Goal: Task Accomplishment & Management: Manage account settings

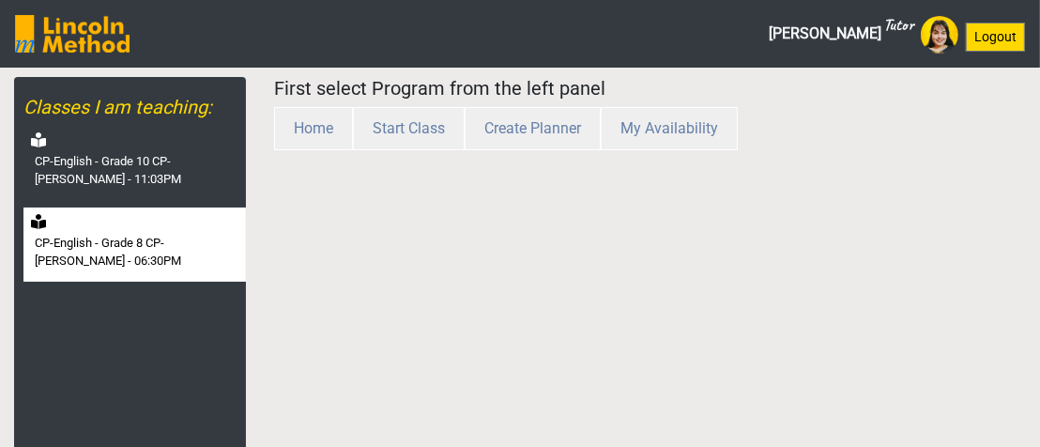
click at [153, 253] on label "CP-English - Grade 8 CP-[PERSON_NAME] - 06:30PM" at bounding box center [138, 252] width 207 height 37
select select "month"
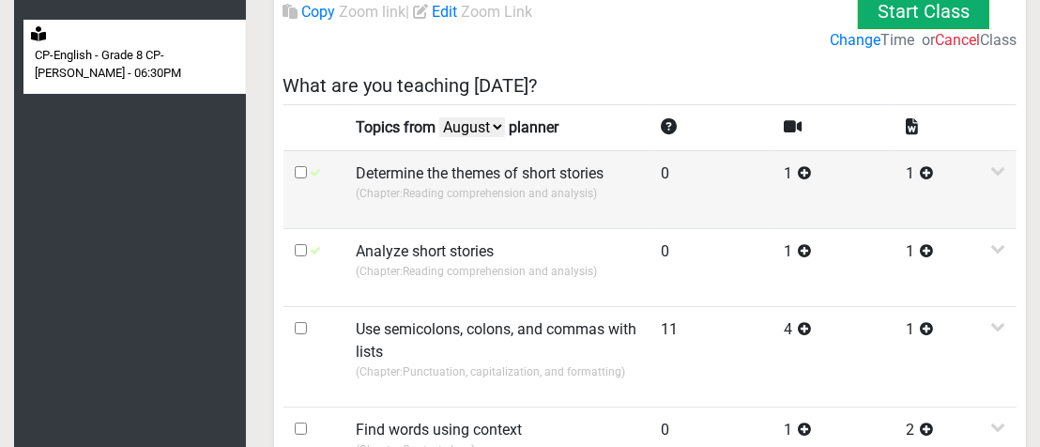
scroll to position [375, 0]
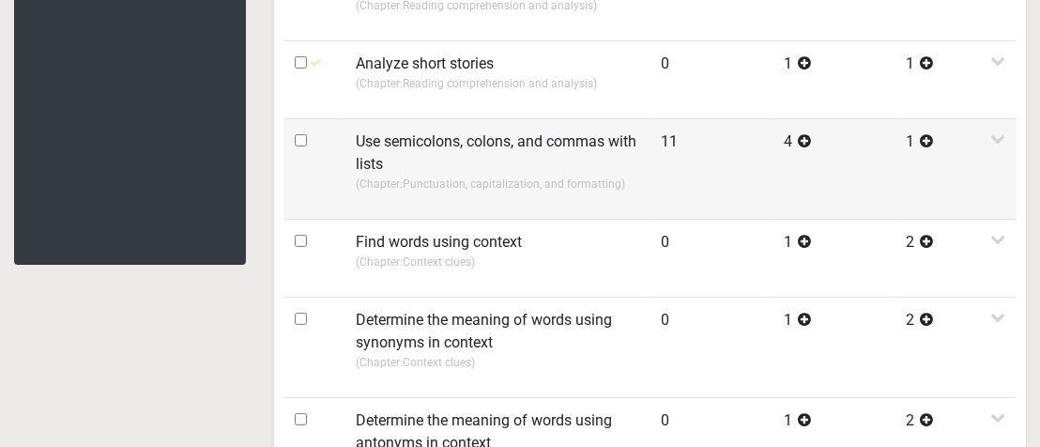
click at [301, 139] on input "checkbox" at bounding box center [301, 140] width 12 height 12
checkbox input "true"
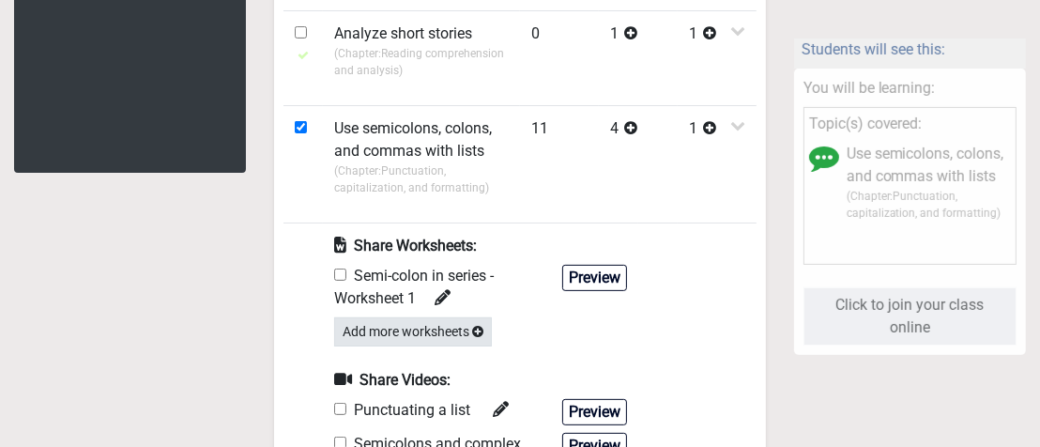
scroll to position [563, 0]
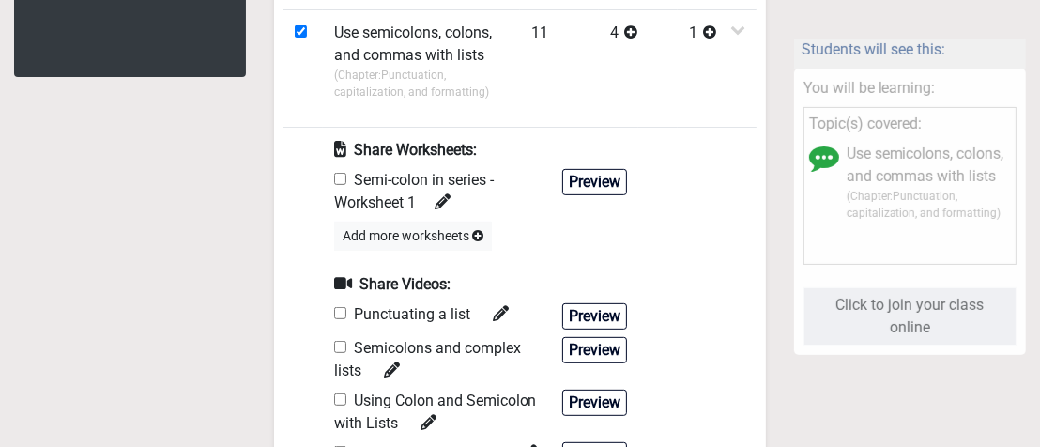
click at [337, 178] on input "checkbox" at bounding box center [340, 179] width 12 height 12
checkbox input "true"
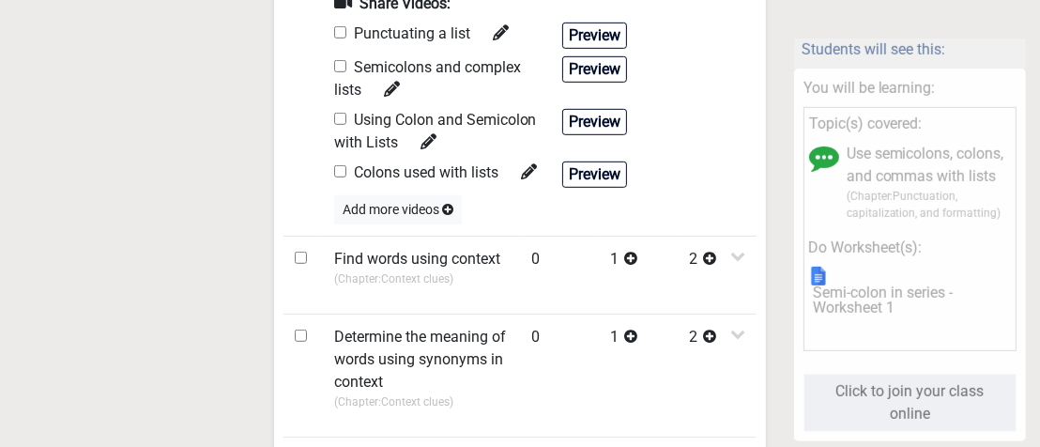
scroll to position [938, 0]
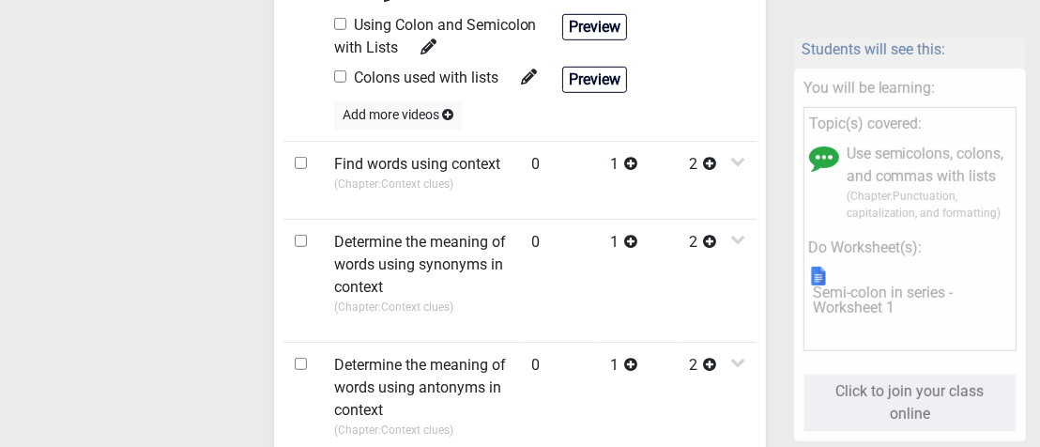
click at [340, 75] on input "checkbox" at bounding box center [340, 76] width 12 height 12
checkbox input "true"
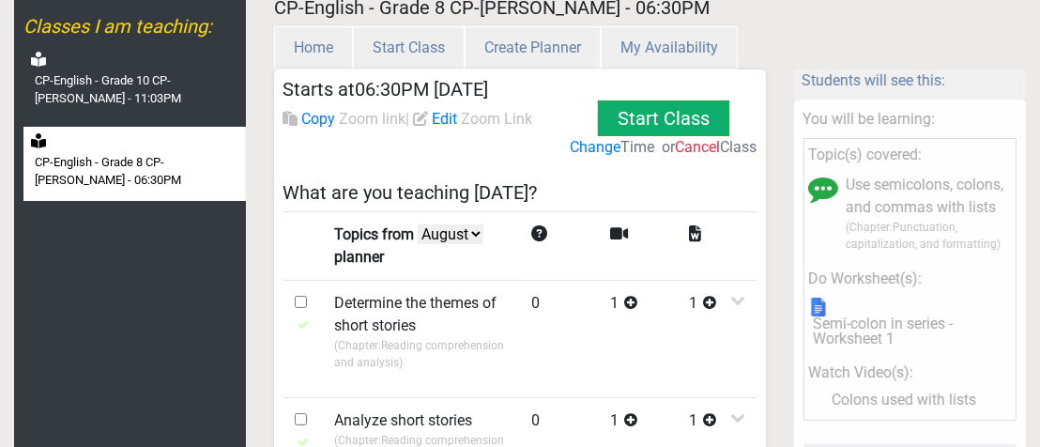
scroll to position [0, 0]
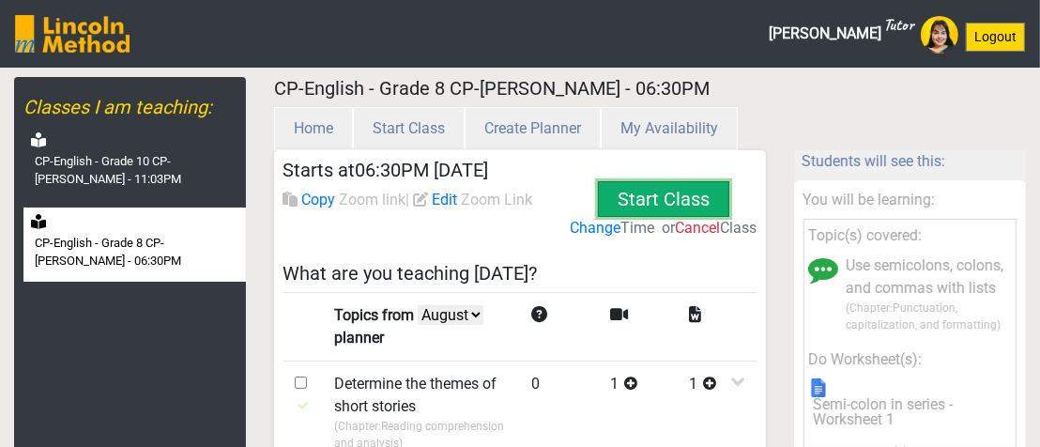
click at [691, 198] on button "Start Class" at bounding box center [663, 199] width 131 height 36
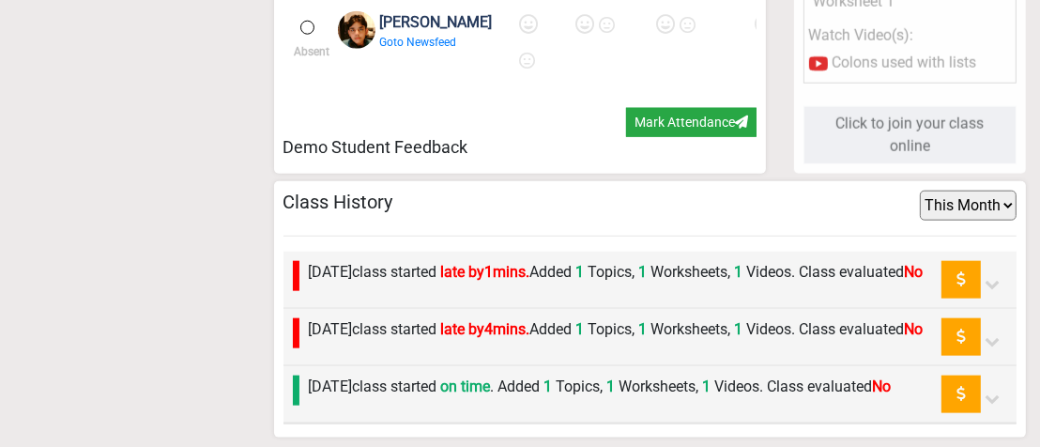
scroll to position [1716, 0]
click at [777, 380] on label "Thursday 21st August class started on time . Added 1 Topics, 1 Worksheets, 1 Vi…" at bounding box center [600, 386] width 583 height 23
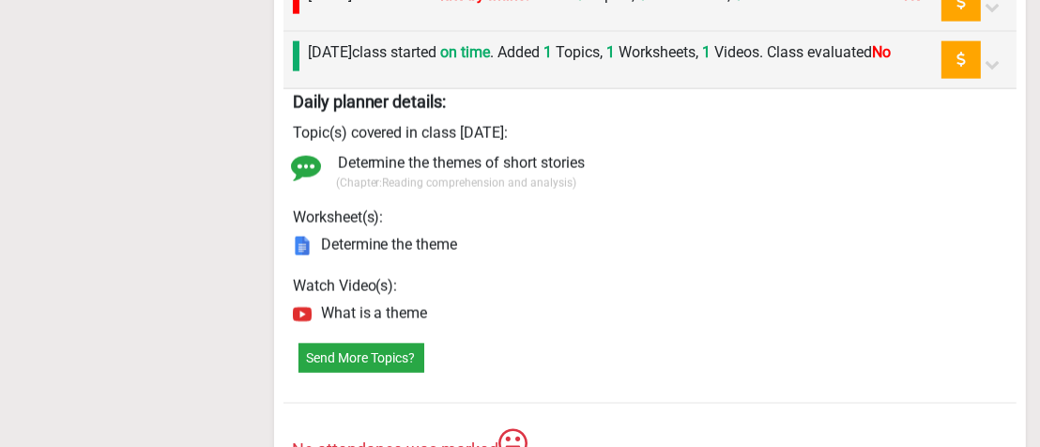
scroll to position [2340, 0]
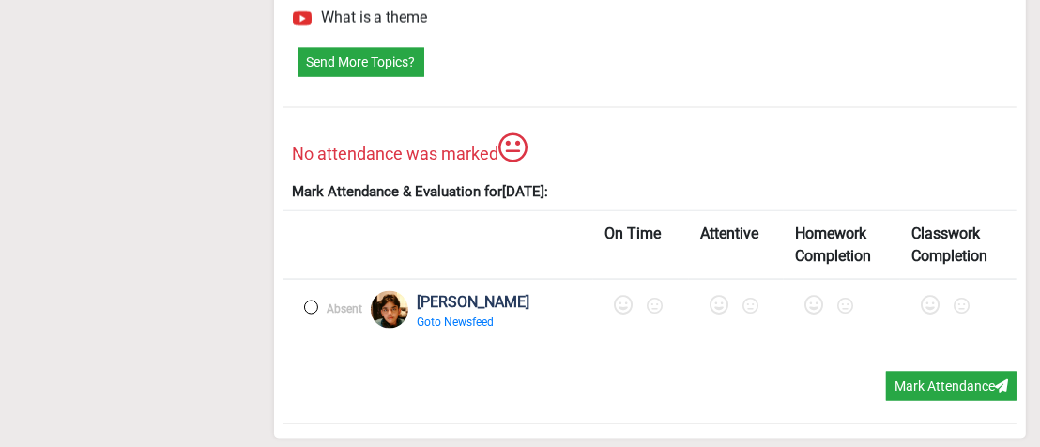
click at [310, 307] on label at bounding box center [311, 307] width 14 height 14
click at [628, 305] on icon at bounding box center [625, 305] width 19 height 19
click at [719, 310] on icon at bounding box center [724, 305] width 19 height 19
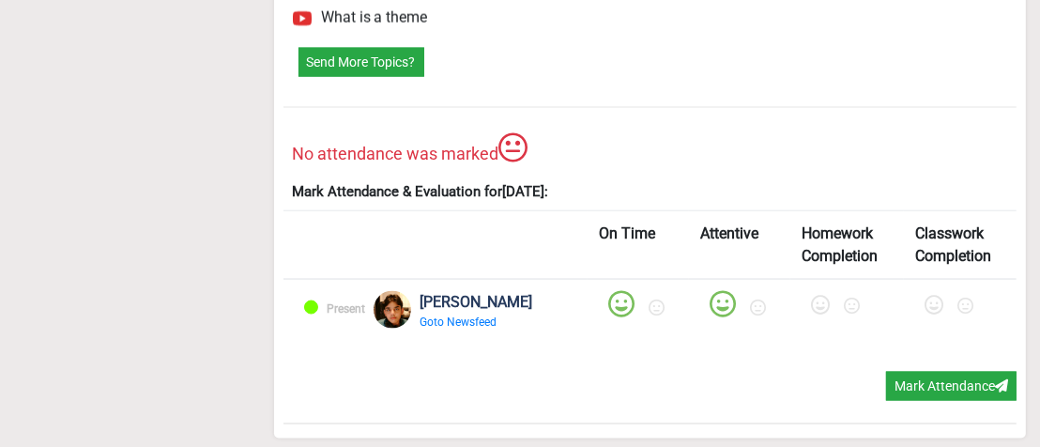
click at [801, 306] on div at bounding box center [846, 309] width 91 height 36
click at [812, 305] on icon at bounding box center [820, 305] width 19 height 19
click at [924, 308] on icon at bounding box center [933, 305] width 19 height 19
click at [923, 373] on div "On Time Attentive Homework Completion Classwork Completion Present Muhammad Yah…" at bounding box center [650, 291] width 734 height 162
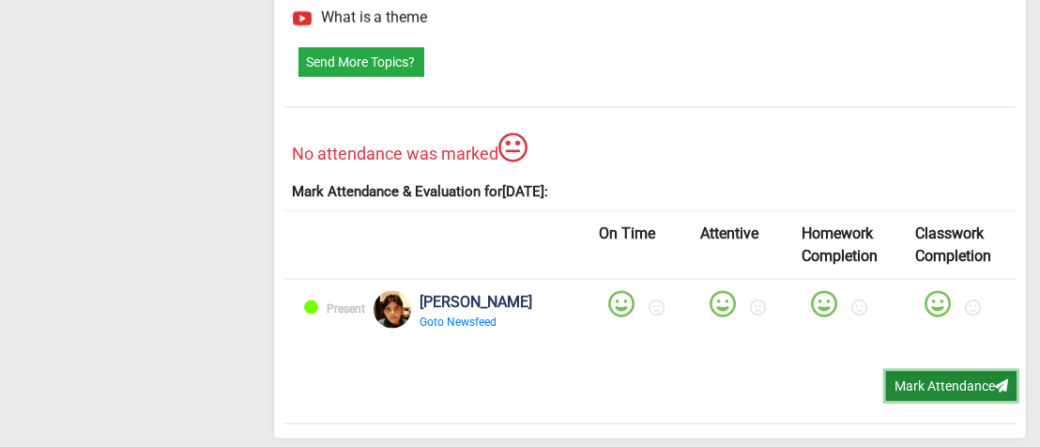
click at [923, 375] on button "Mark Attendance" at bounding box center [951, 386] width 130 height 29
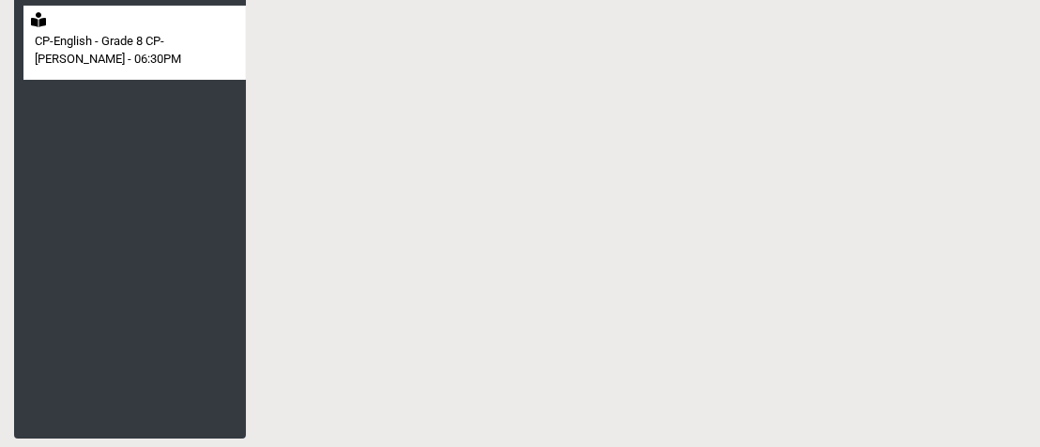
scroll to position [202, 0]
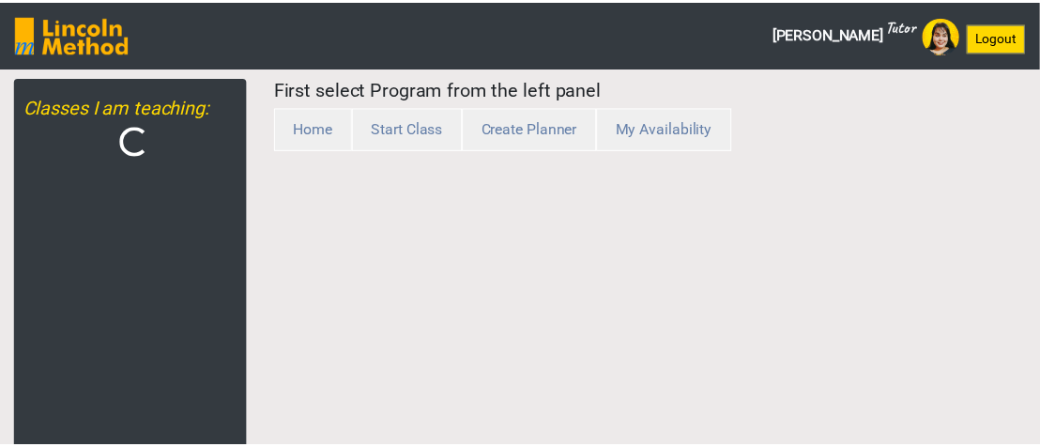
scroll to position [202, 0]
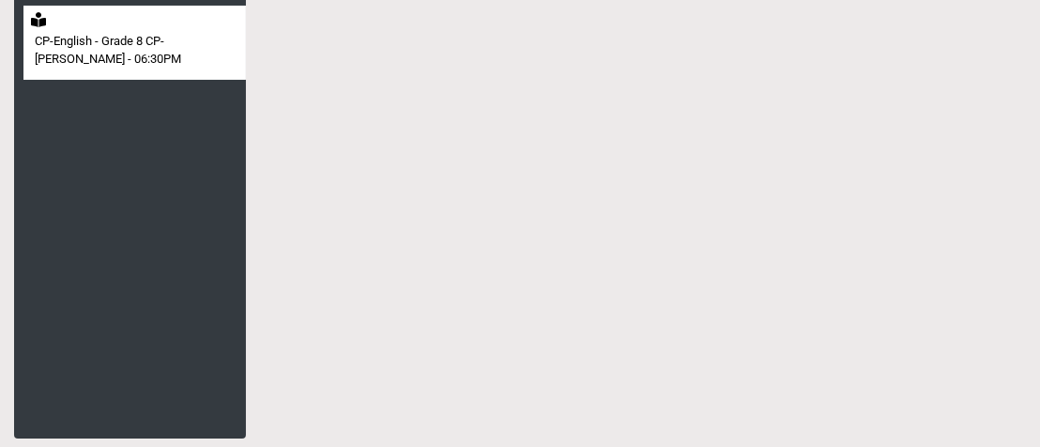
click at [175, 33] on label "CP-English - Grade 8 CP-[PERSON_NAME] - 06:30PM" at bounding box center [138, 50] width 207 height 37
select select "month"
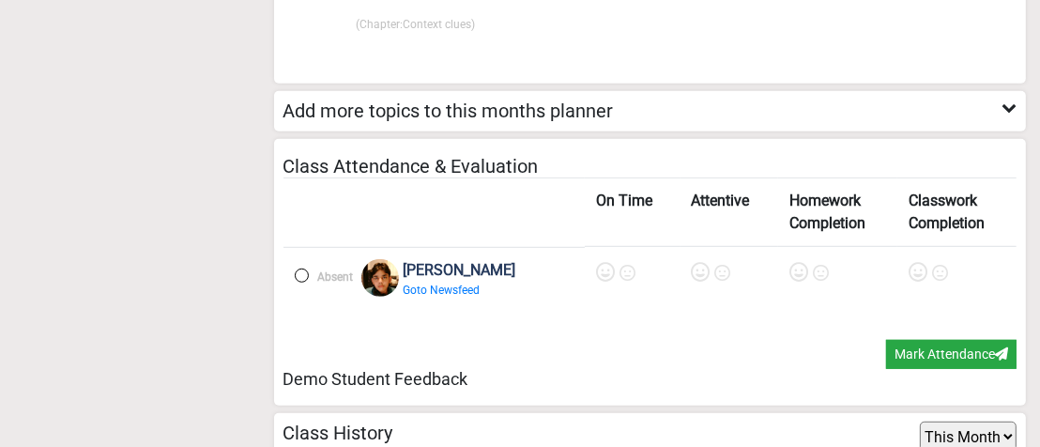
scroll to position [1183, 0]
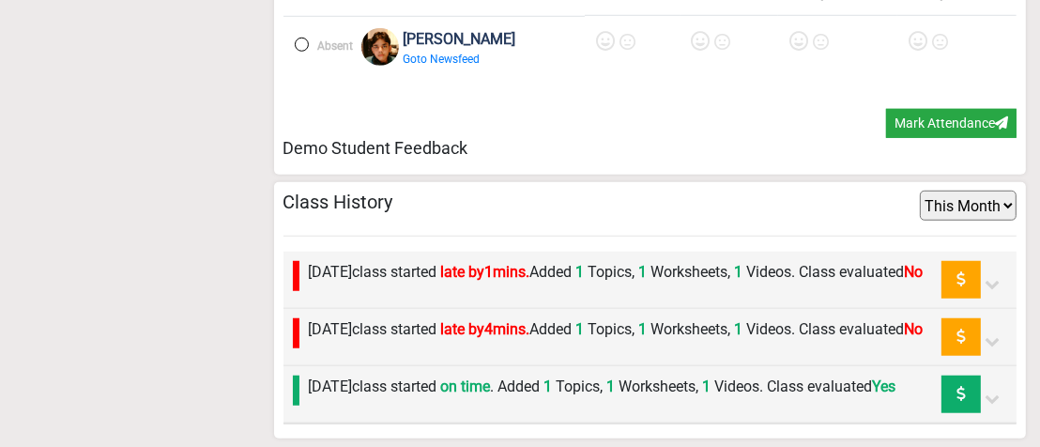
click at [898, 318] on label "Tuesday 26th August class started late by 4 mins. Added 1 Topics, 1 Worksheets,…" at bounding box center [616, 329] width 615 height 23
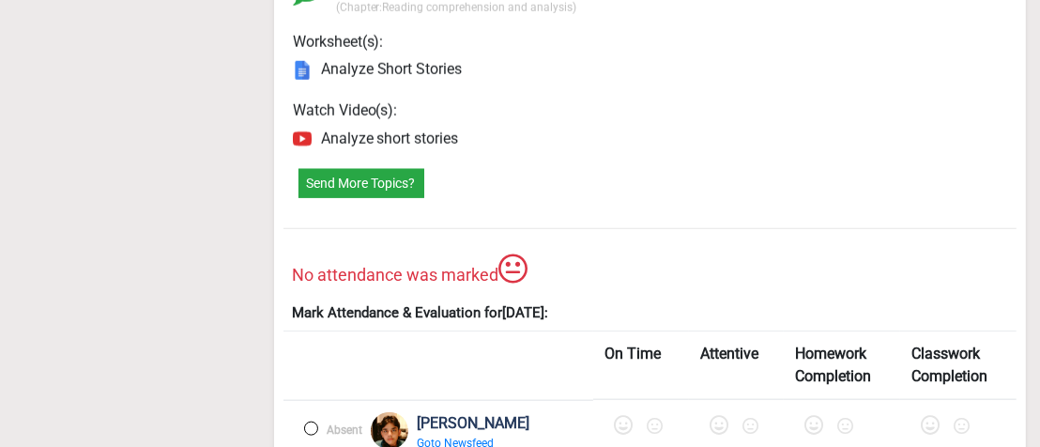
scroll to position [1746, 0]
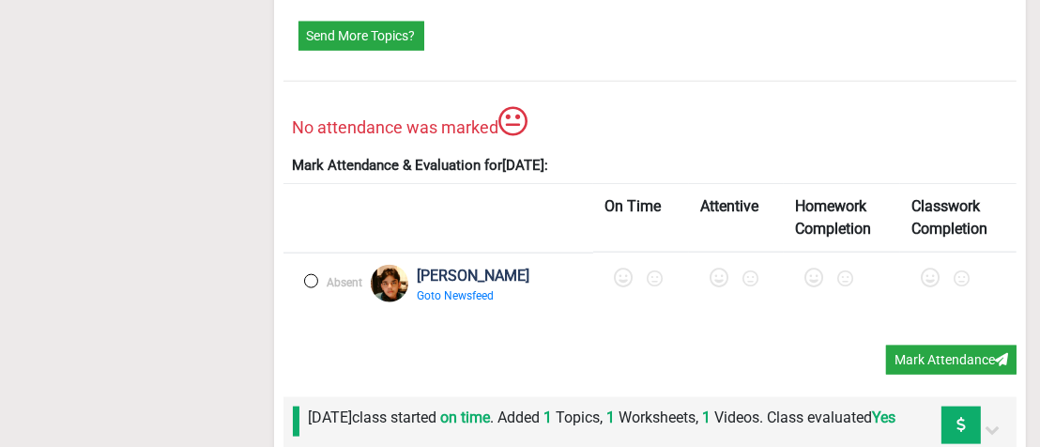
click at [305, 288] on label at bounding box center [311, 281] width 14 height 14
click at [618, 287] on icon at bounding box center [625, 277] width 19 height 19
click at [723, 287] on icon at bounding box center [724, 277] width 19 height 19
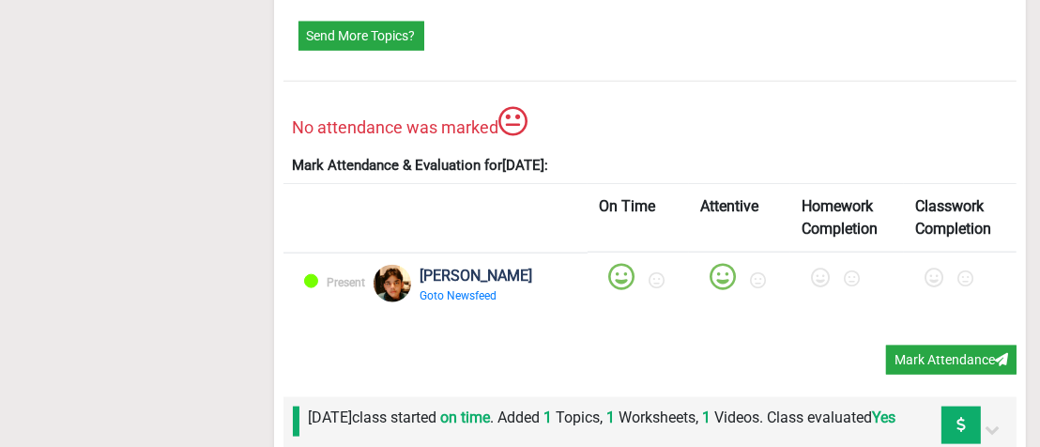
click at [811, 287] on icon at bounding box center [820, 277] width 19 height 19
click at [924, 287] on icon at bounding box center [933, 277] width 19 height 19
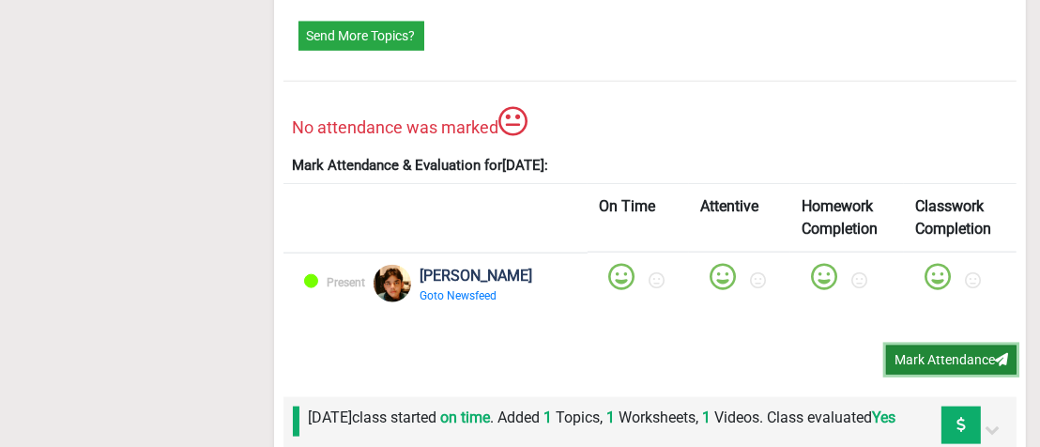
click at [943, 374] on button "Mark Attendance" at bounding box center [951, 359] width 130 height 29
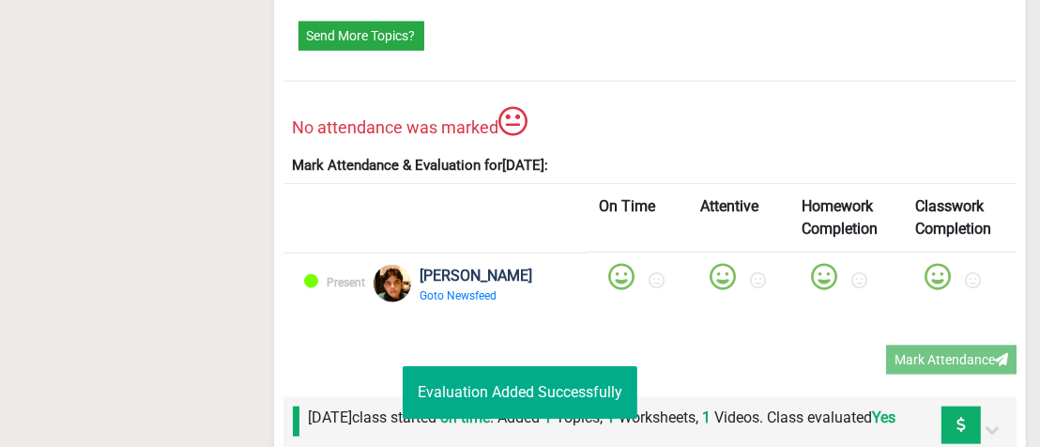
scroll to position [202, 0]
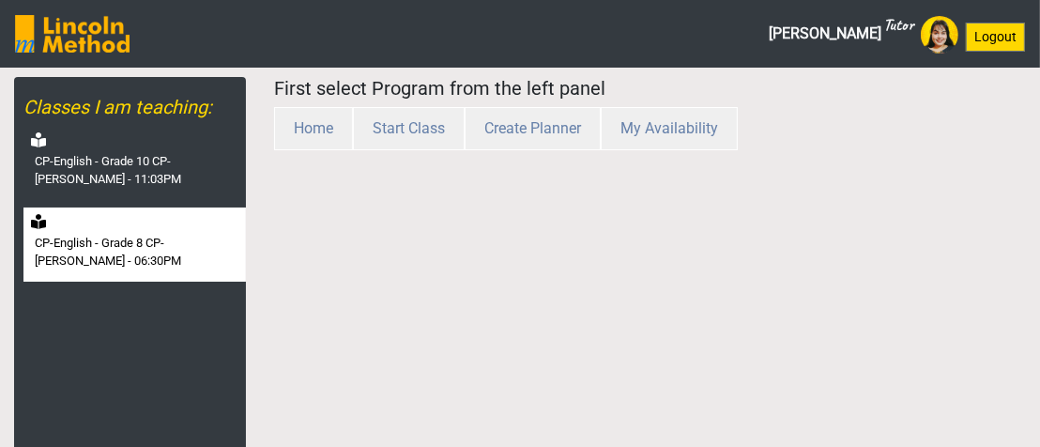
click at [153, 235] on label "CP-English - Grade 8 CP-[PERSON_NAME] - 06:30PM" at bounding box center [138, 252] width 207 height 37
select select "month"
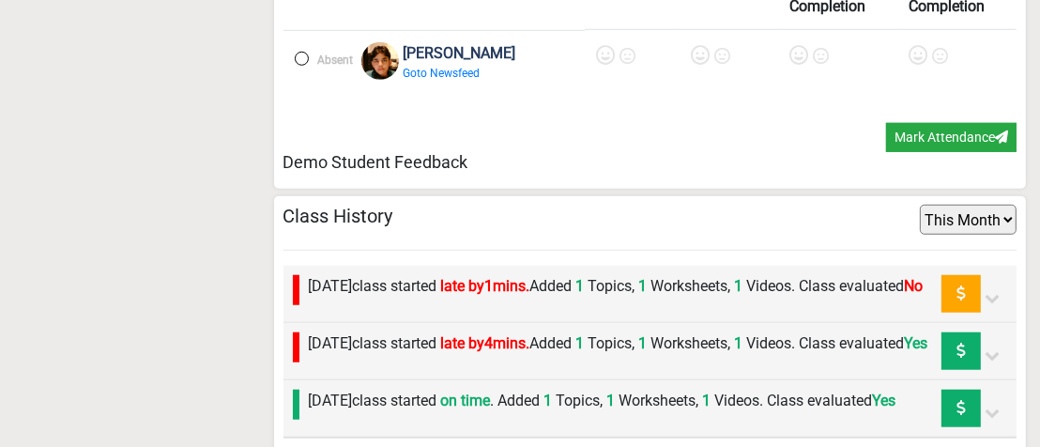
scroll to position [1183, 0]
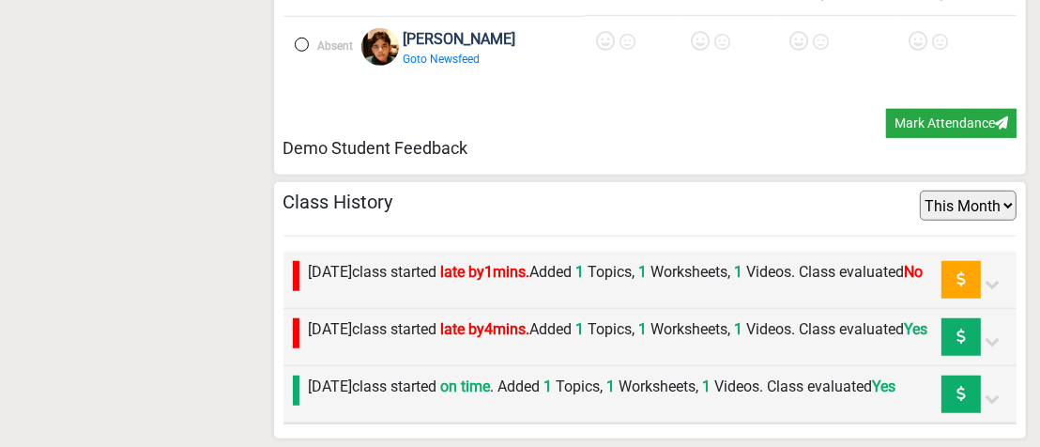
click at [700, 261] on label "Thursday 28th August class started late by 1 mins. Added 1 Topics, 1 Worksheets…" at bounding box center [616, 272] width 615 height 23
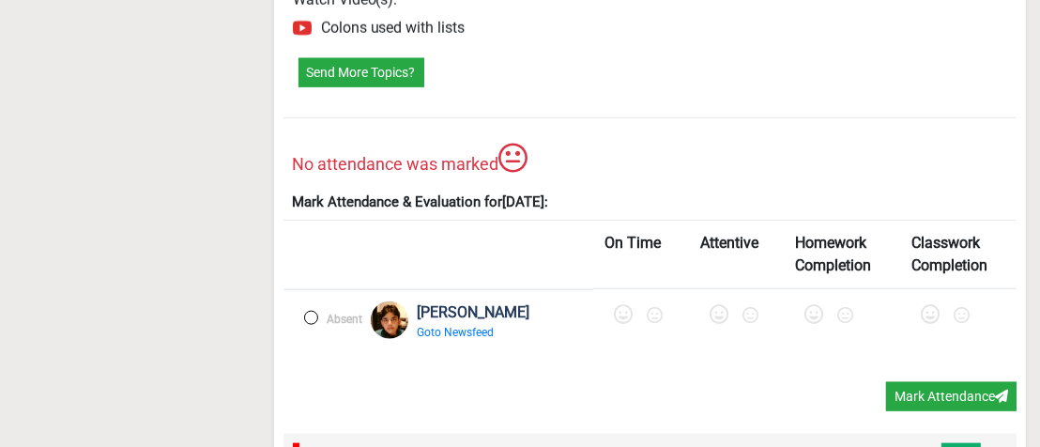
scroll to position [1807, 0]
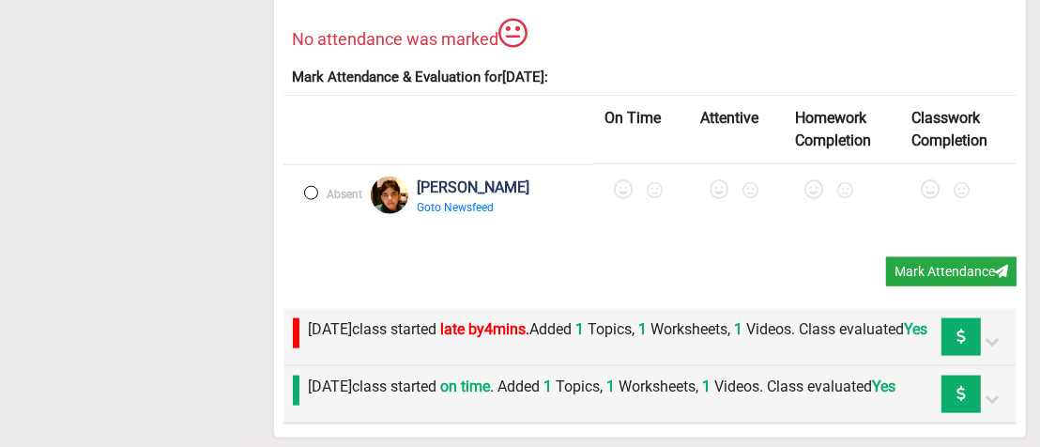
click at [312, 186] on label at bounding box center [311, 193] width 14 height 14
click at [619, 180] on icon at bounding box center [625, 189] width 19 height 19
click at [723, 180] on icon at bounding box center [724, 189] width 19 height 19
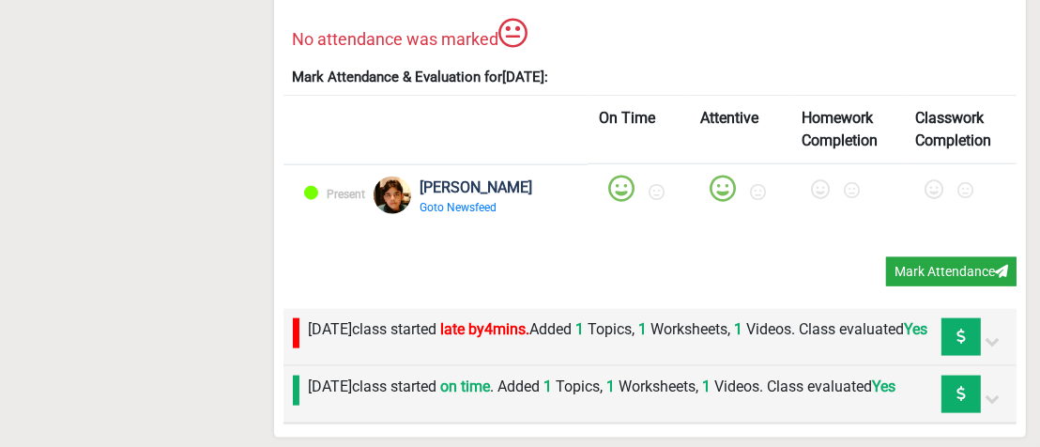
click at [811, 180] on icon at bounding box center [820, 189] width 19 height 19
click at [933, 180] on icon at bounding box center [933, 189] width 19 height 19
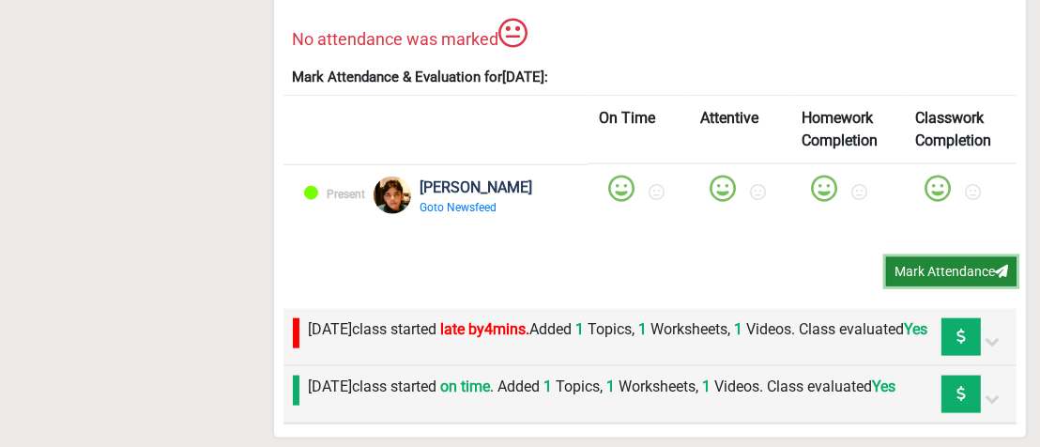
click at [929, 257] on button "Mark Attendance" at bounding box center [951, 271] width 130 height 29
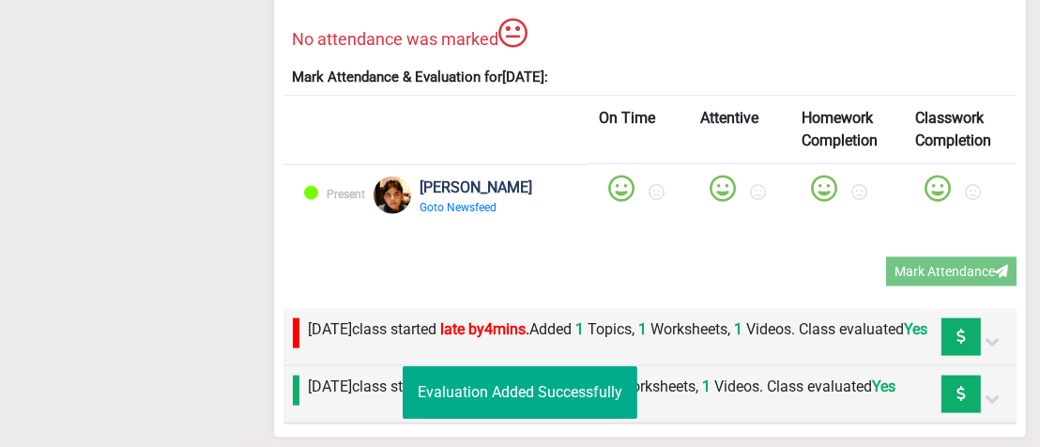
scroll to position [202, 0]
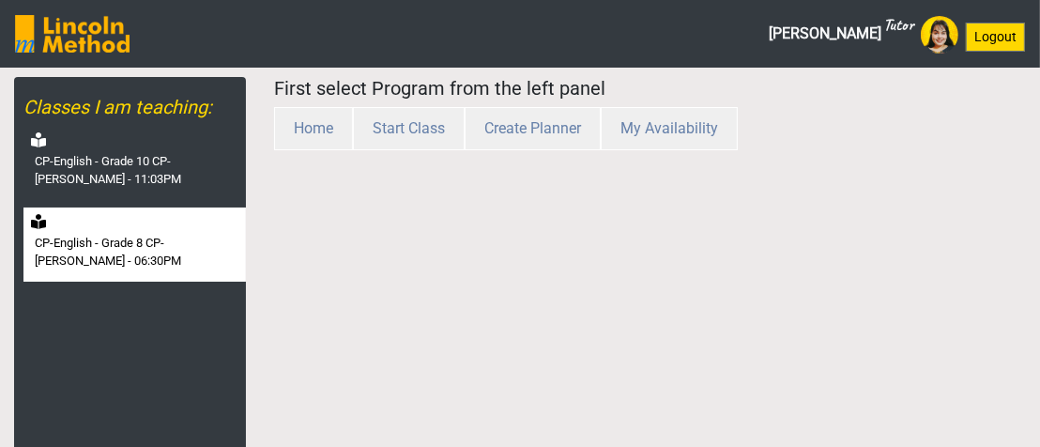
click at [187, 259] on label "CP-English - Grade 8 CP-[PERSON_NAME] - 06:30PM" at bounding box center [138, 252] width 207 height 37
select select "month"
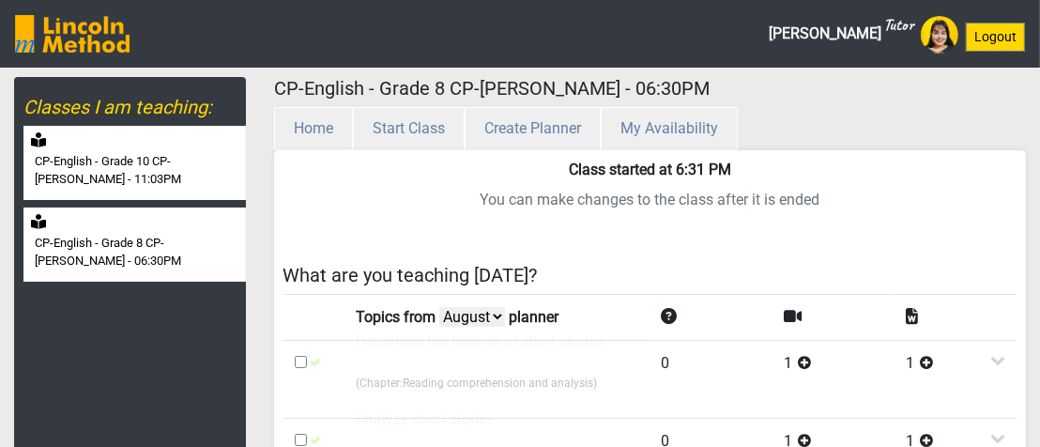
click at [166, 173] on label "CP-English - Grade 10 CP-[PERSON_NAME] - 11:03PM" at bounding box center [138, 170] width 207 height 37
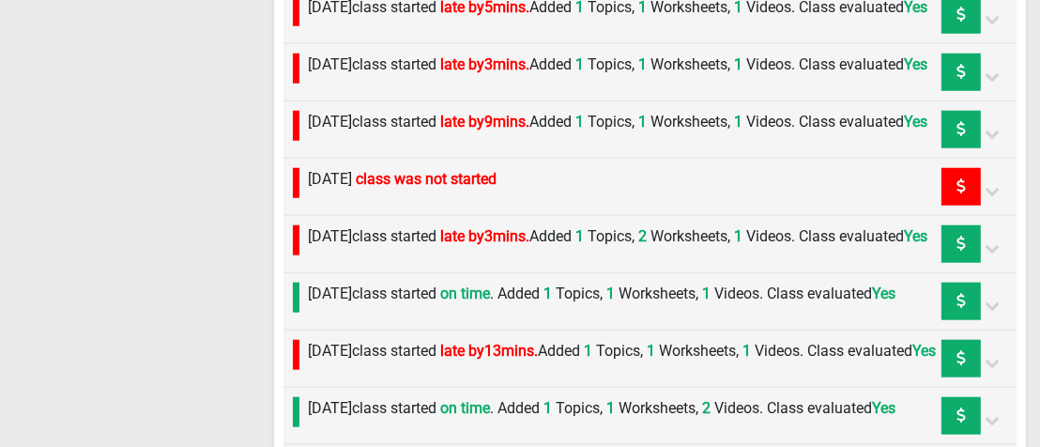
scroll to position [1215, 0]
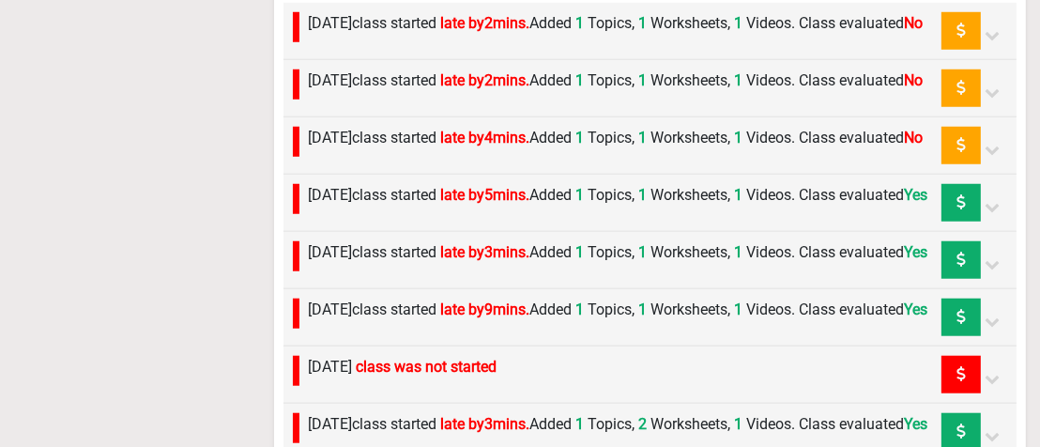
click at [775, 149] on label "[DATE] class started late by 4 mins. Added 1 Topics, 1 Worksheets, 1 Videos. Cl…" at bounding box center [616, 138] width 615 height 23
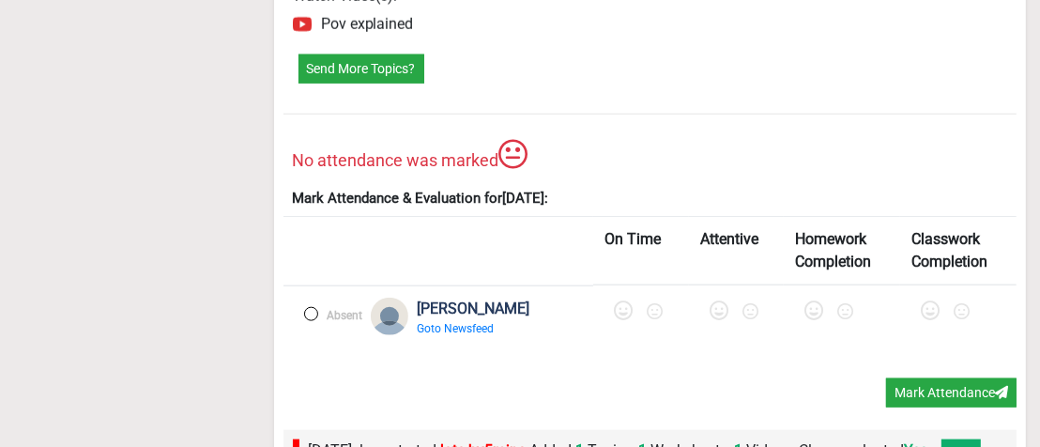
scroll to position [1684, 0]
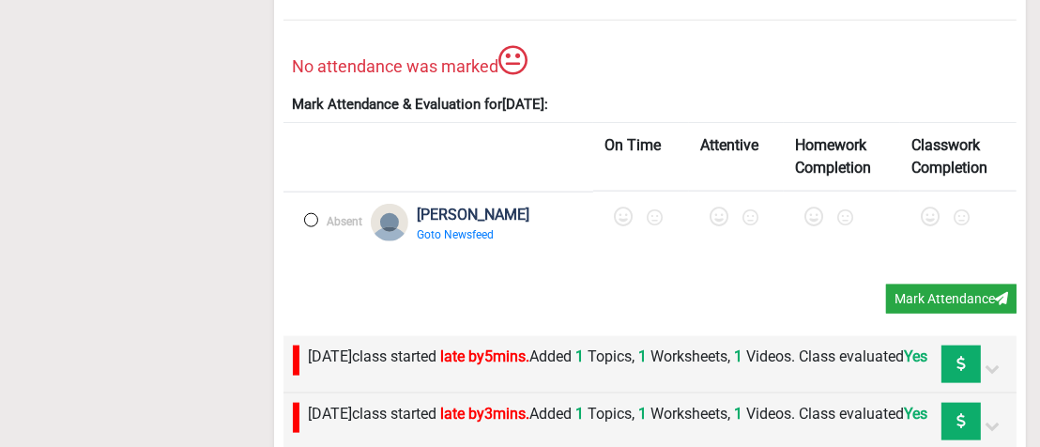
click at [308, 227] on label at bounding box center [311, 220] width 14 height 14
click at [616, 226] on icon at bounding box center [625, 216] width 19 height 19
click at [715, 226] on icon at bounding box center [724, 216] width 19 height 19
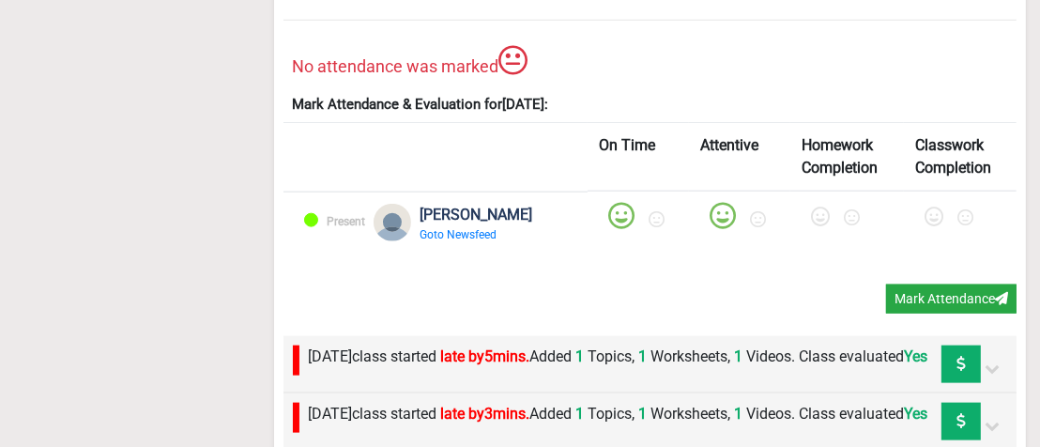
click at [801, 238] on div at bounding box center [846, 221] width 91 height 36
click at [811, 226] on icon at bounding box center [820, 216] width 19 height 19
click at [924, 226] on icon at bounding box center [933, 216] width 19 height 19
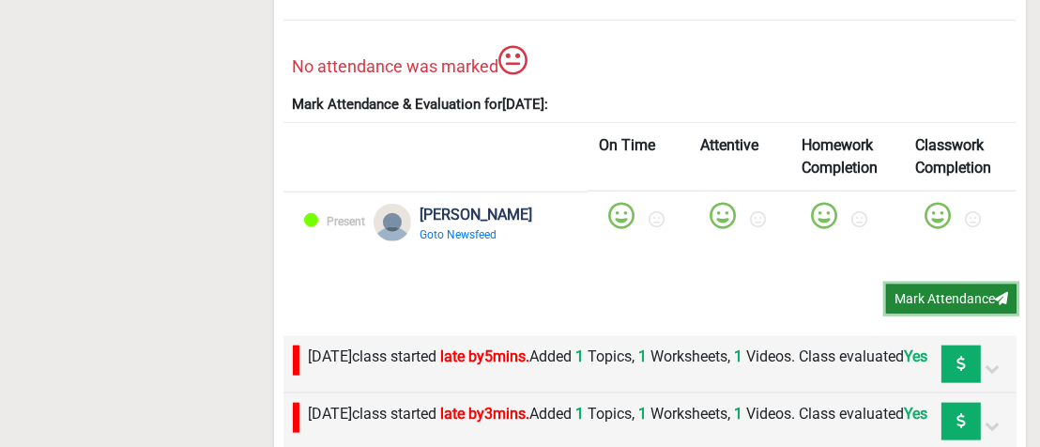
click at [952, 313] on button "Mark Attendance" at bounding box center [951, 298] width 130 height 29
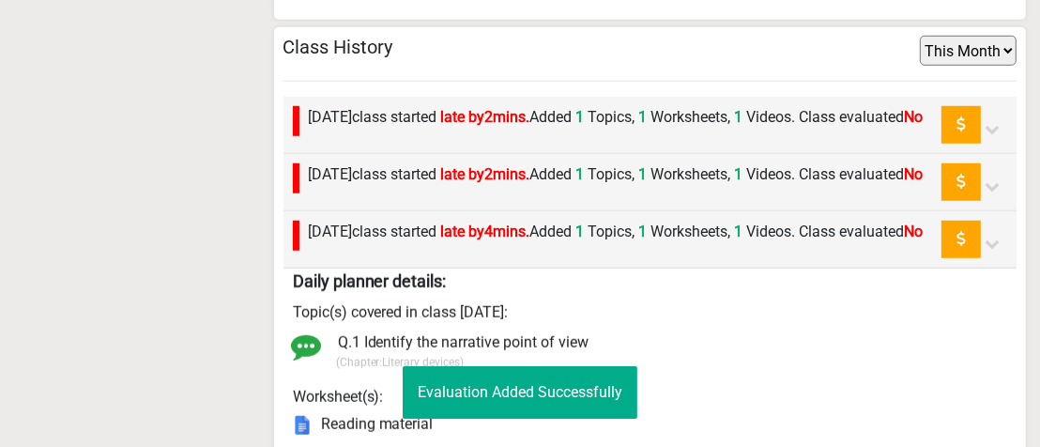
scroll to position [202, 0]
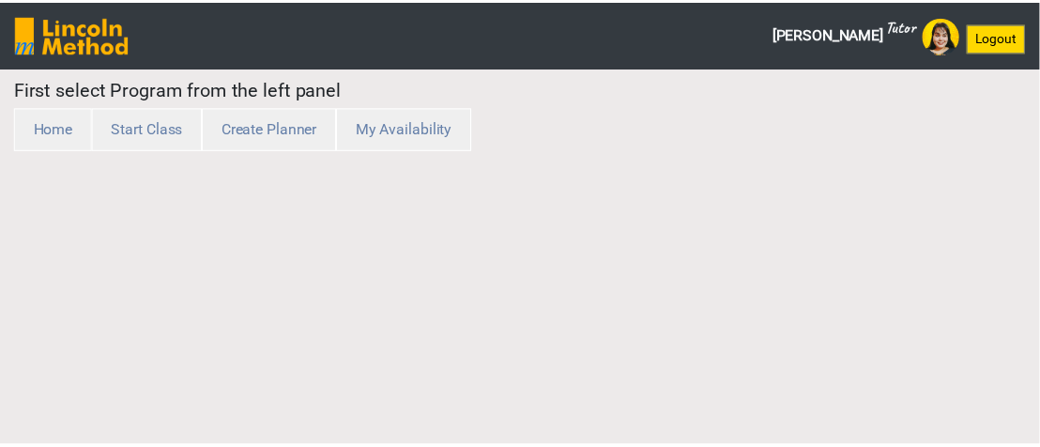
scroll to position [202, 0]
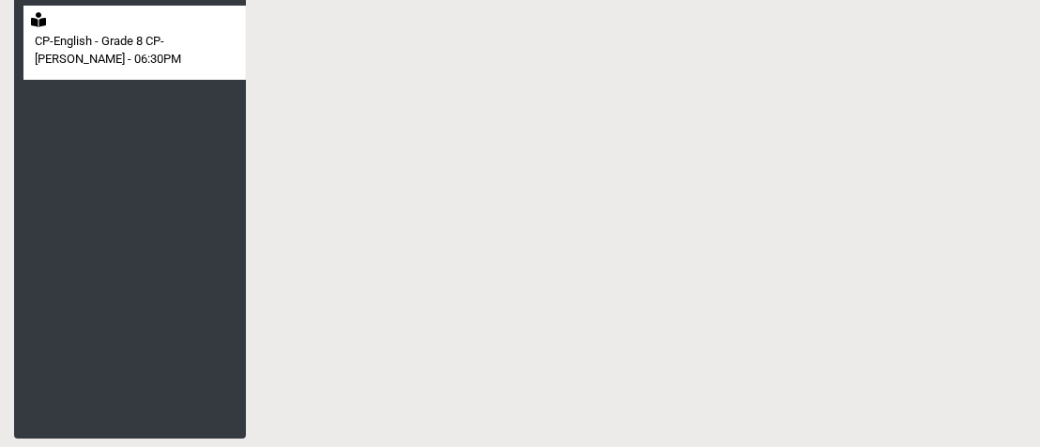
click at [134, 59] on label "CP-English - Grade 8 CP-[PERSON_NAME] - 06:30PM" at bounding box center [138, 50] width 207 height 37
select select "month"
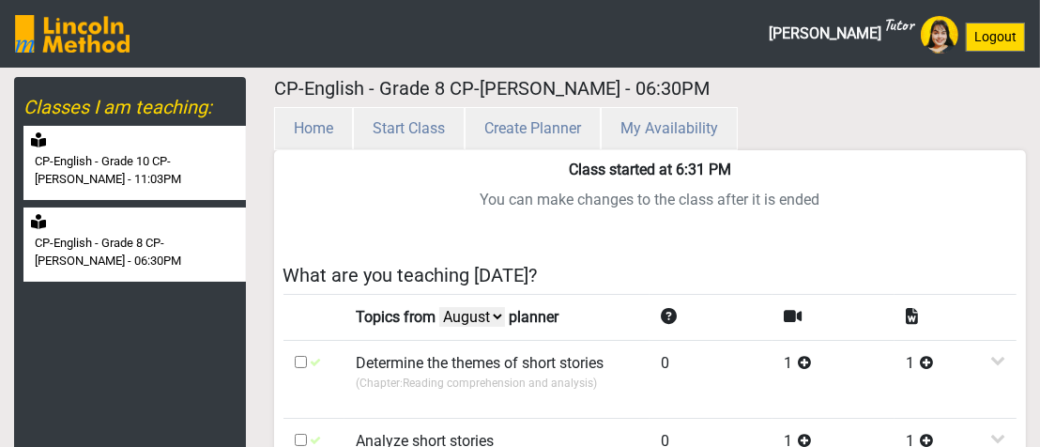
click at [218, 143] on div "CP-English - Grade 10 CP-[PERSON_NAME] - 11:03PM" at bounding box center [134, 163] width 222 height 74
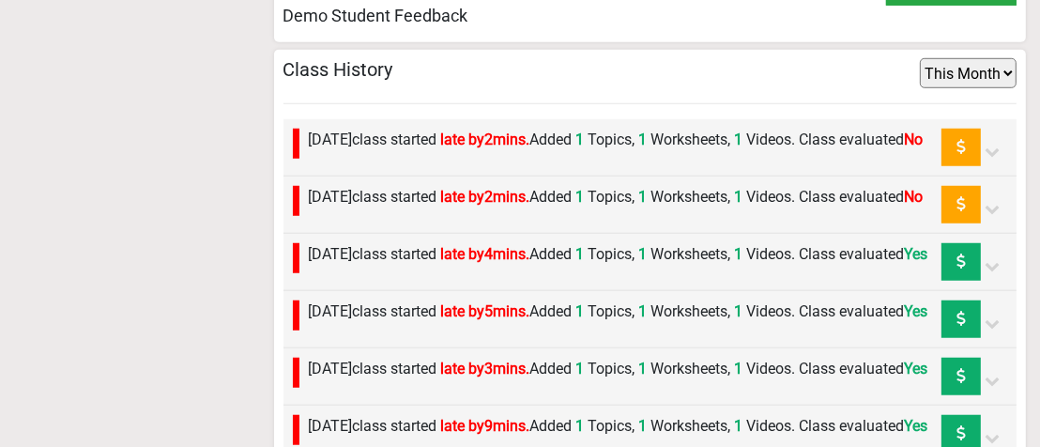
scroll to position [1097, 0]
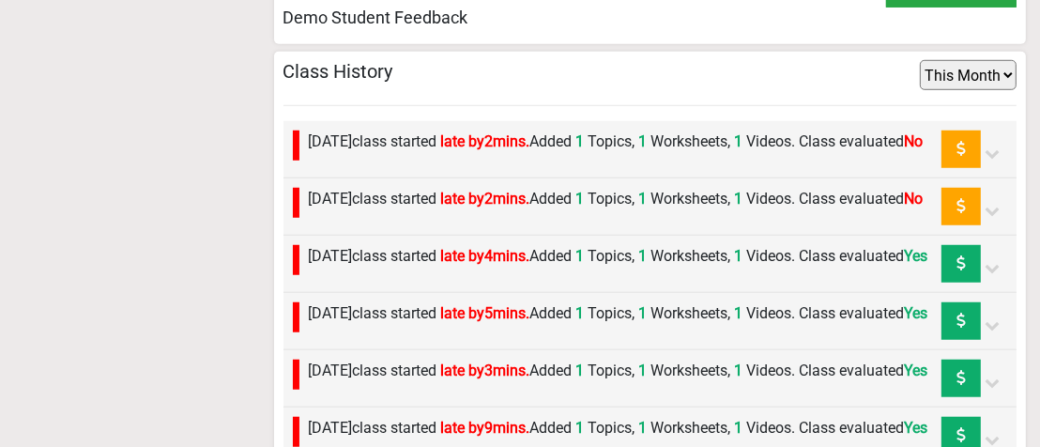
click at [797, 130] on label "[DATE] class started late by 2 mins. Added 1 Topics, 1 Worksheets, 1 Videos. Cl…" at bounding box center [616, 141] width 615 height 23
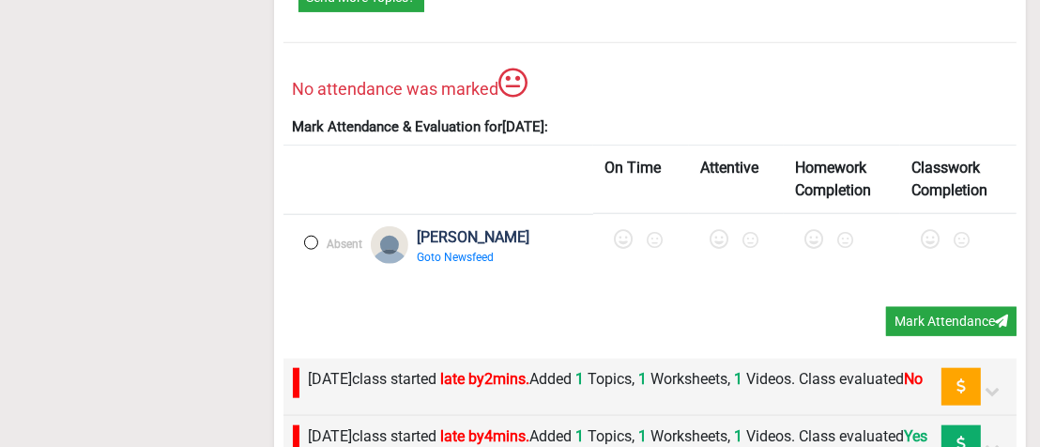
scroll to position [1660, 0]
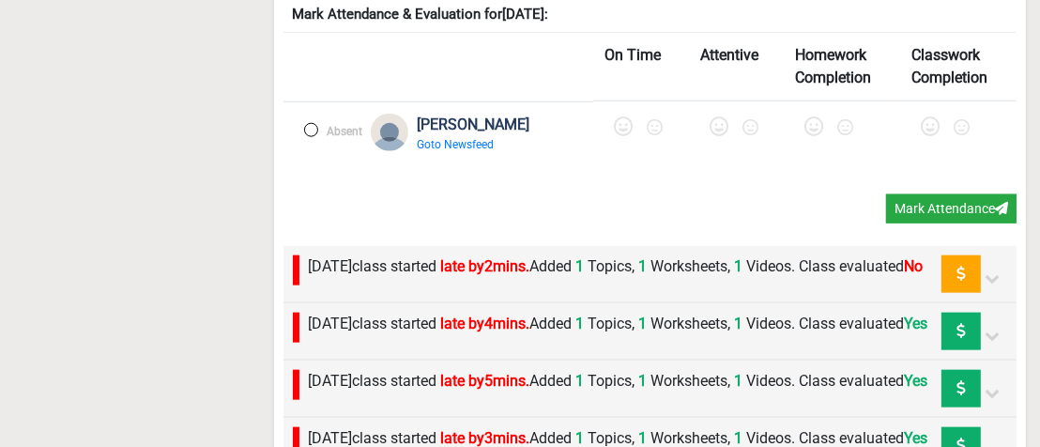
click at [313, 133] on label at bounding box center [311, 130] width 14 height 14
click at [616, 136] on icon at bounding box center [625, 126] width 19 height 19
click at [715, 132] on icon at bounding box center [724, 126] width 19 height 19
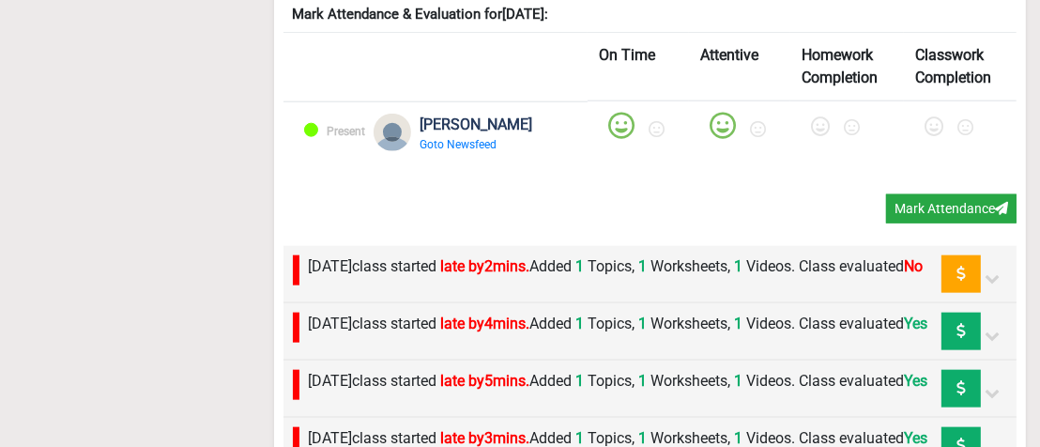
click at [811, 132] on icon at bounding box center [820, 126] width 19 height 19
click at [926, 135] on icon at bounding box center [933, 126] width 19 height 19
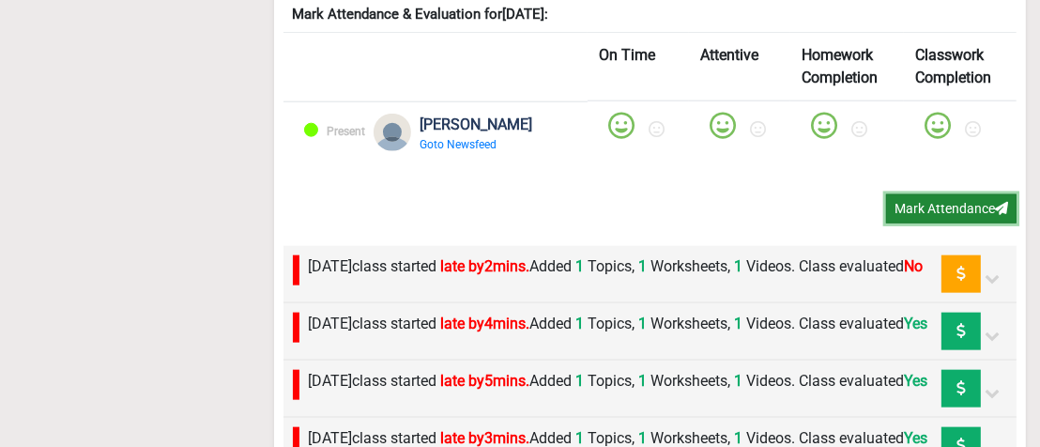
click at [928, 206] on button "Mark Attendance" at bounding box center [951, 208] width 130 height 29
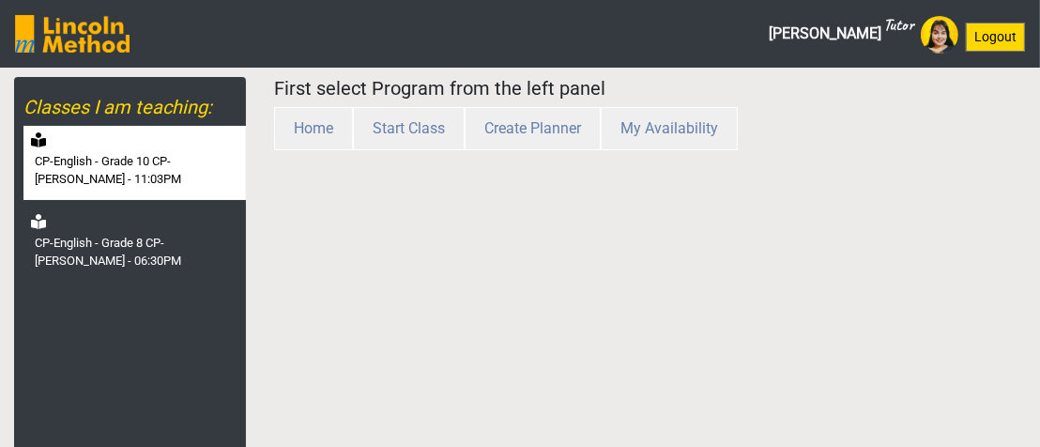
click at [116, 181] on label "CP-English - Grade 10 CP-[PERSON_NAME] - 11:03PM" at bounding box center [138, 170] width 207 height 37
select select "month"
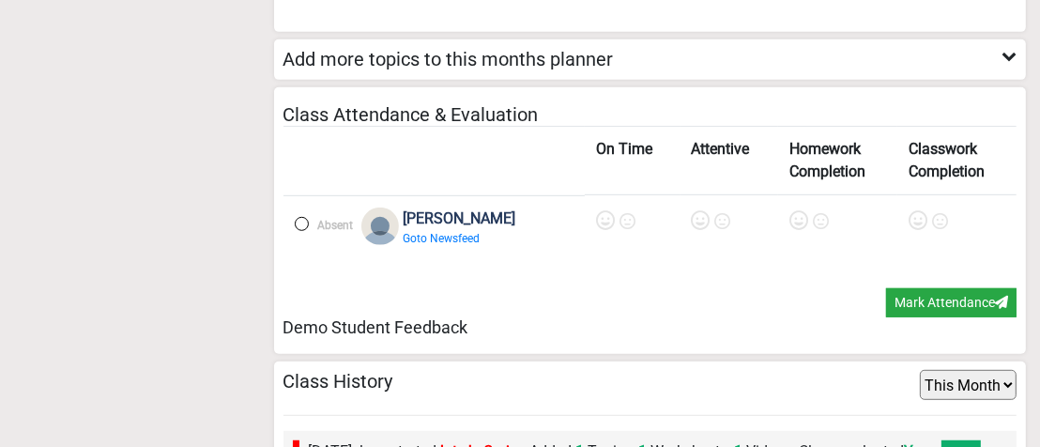
scroll to position [1069, 0]
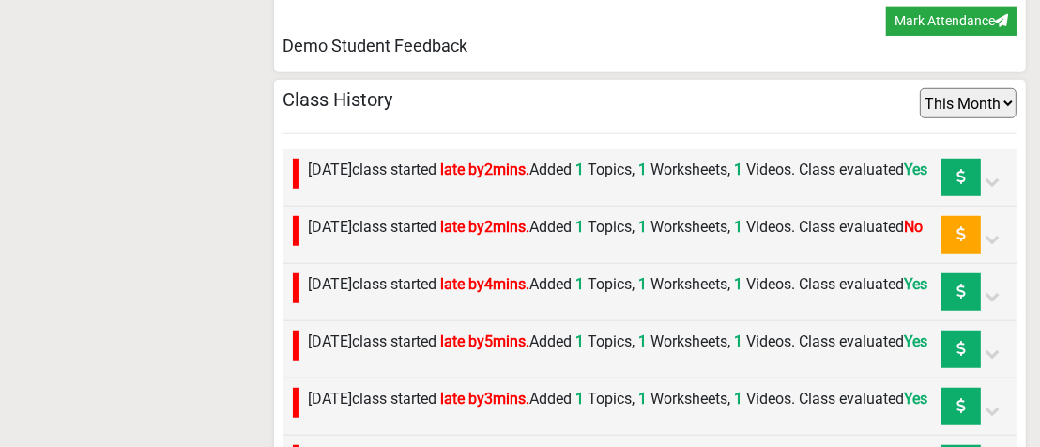
click at [887, 238] on label "Wednesday 27th August class started late by 2 mins. Added 1 Topics, 1 Worksheet…" at bounding box center [616, 227] width 615 height 23
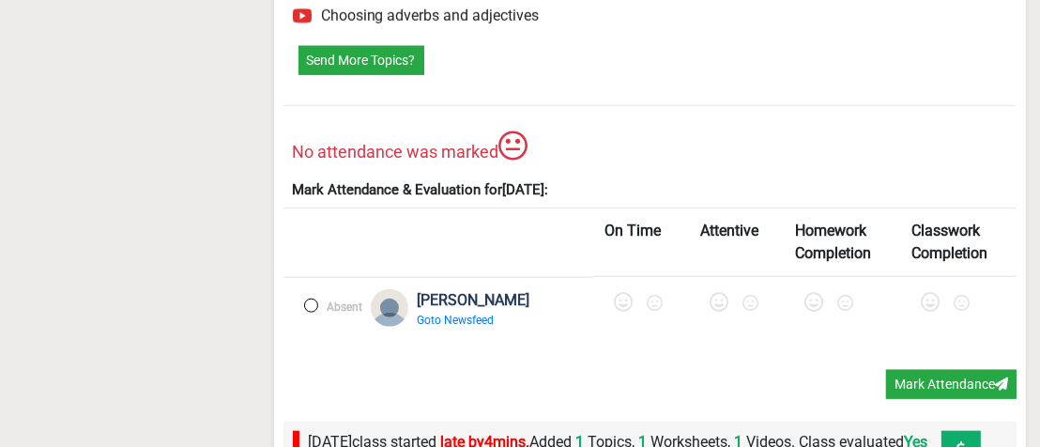
scroll to position [1632, 0]
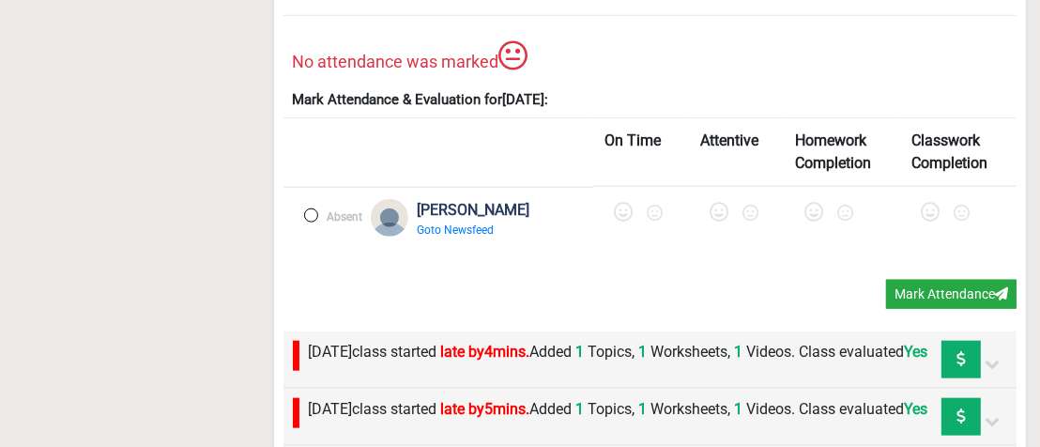
click at [312, 222] on label at bounding box center [311, 215] width 14 height 14
click at [616, 221] on icon at bounding box center [625, 212] width 19 height 19
click at [715, 221] on icon at bounding box center [724, 212] width 19 height 19
click at [811, 221] on icon at bounding box center [820, 212] width 19 height 19
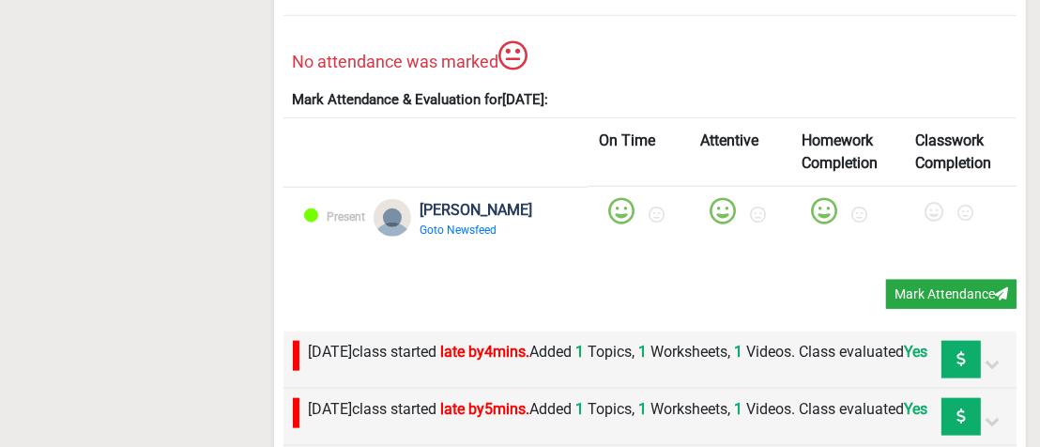
click at [926, 221] on icon at bounding box center [933, 212] width 19 height 19
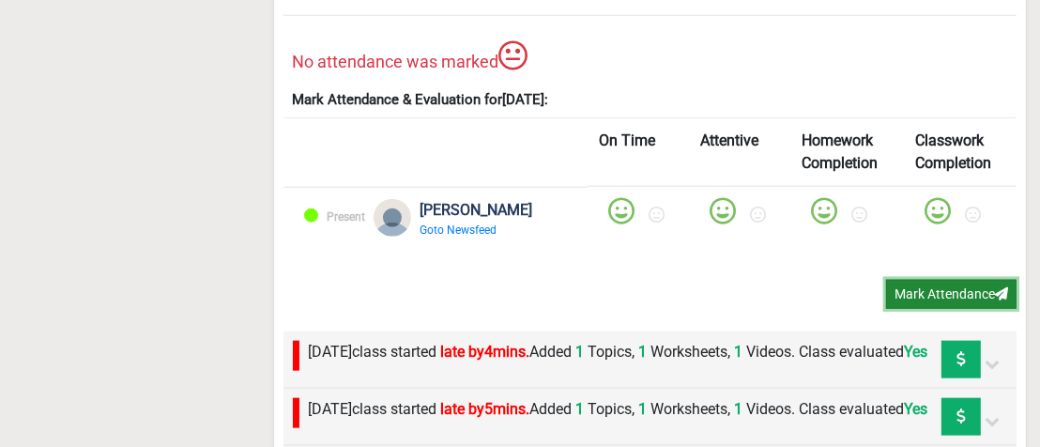
click at [940, 305] on button "Mark Attendance" at bounding box center [951, 294] width 130 height 29
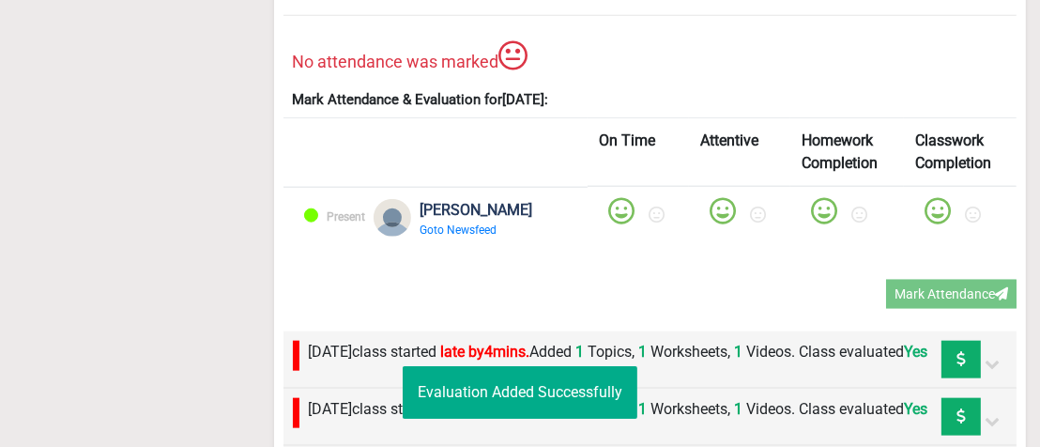
scroll to position [202, 0]
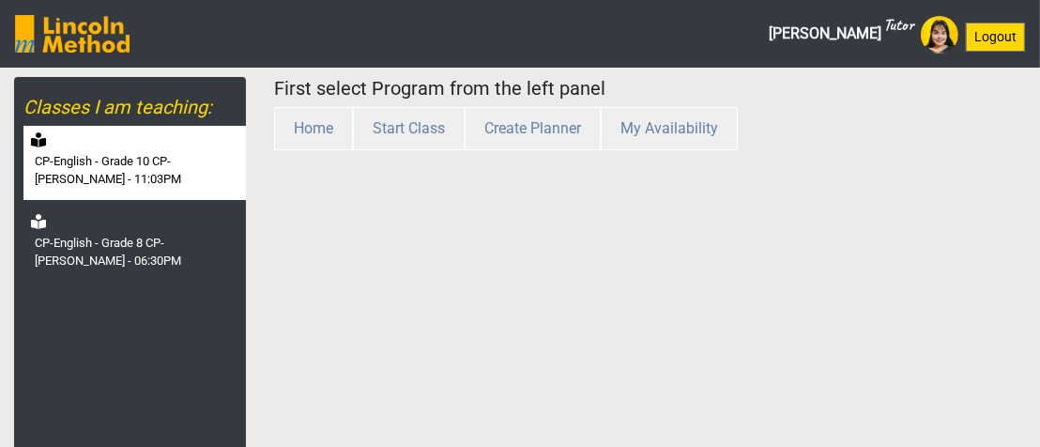
click at [216, 172] on label "CP-English - Grade 10 CP-[PERSON_NAME] - 11:03PM" at bounding box center [138, 170] width 207 height 37
select select "month"
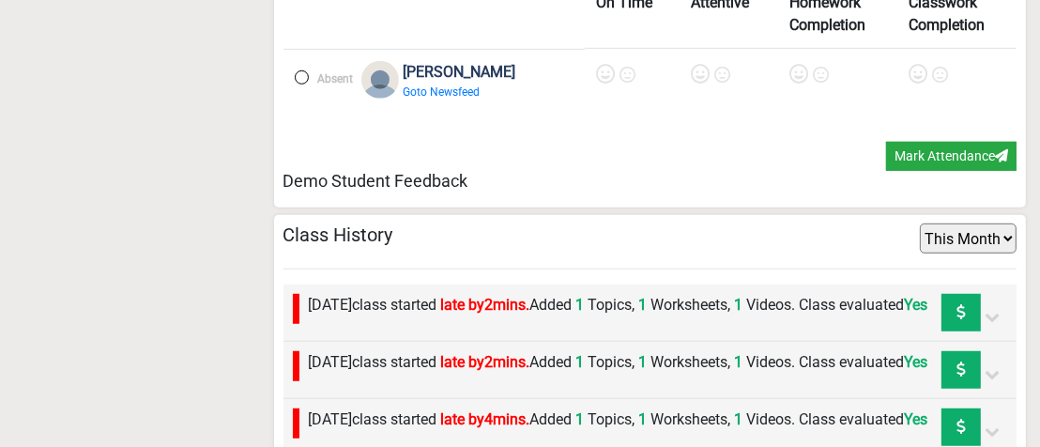
scroll to position [840, 0]
